Goal: Navigation & Orientation: Find specific page/section

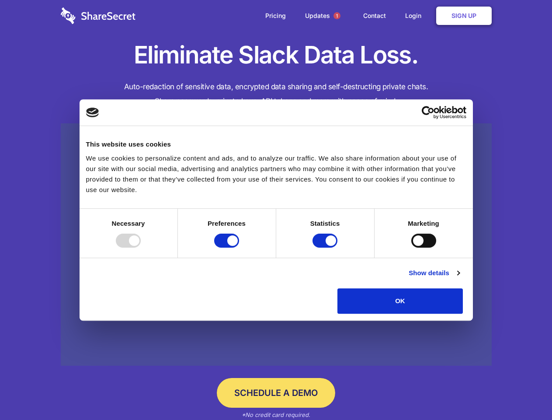
click at [141, 247] on div at bounding box center [128, 240] width 25 height 14
click at [239, 247] on input "Preferences" at bounding box center [226, 240] width 25 height 14
checkbox input "false"
click at [326, 247] on input "Statistics" at bounding box center [324, 240] width 25 height 14
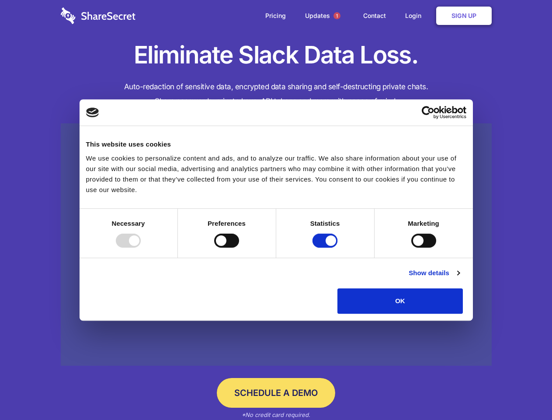
checkbox input "false"
click at [411, 247] on input "Marketing" at bounding box center [423, 240] width 25 height 14
checkbox input "true"
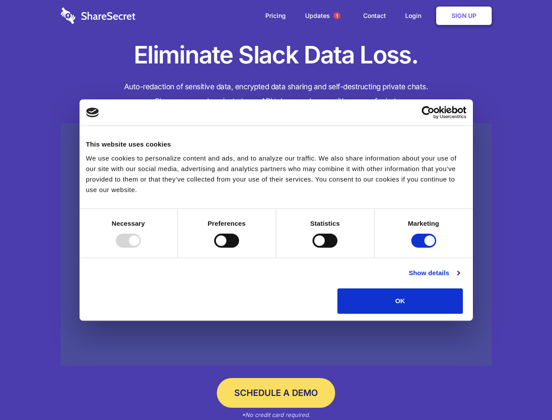
click at [459, 278] on link "Show details" at bounding box center [434, 272] width 51 height 10
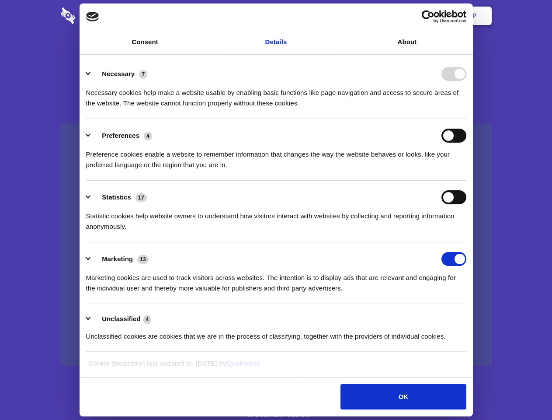
click at [466, 119] on li "Necessary 7 Necessary cookies help make a website usable by enabling basic func…" at bounding box center [276, 88] width 380 height 62
click at [336, 16] on span "1" at bounding box center [336, 15] width 7 height 7
